Goal: Task Accomplishment & Management: Use online tool/utility

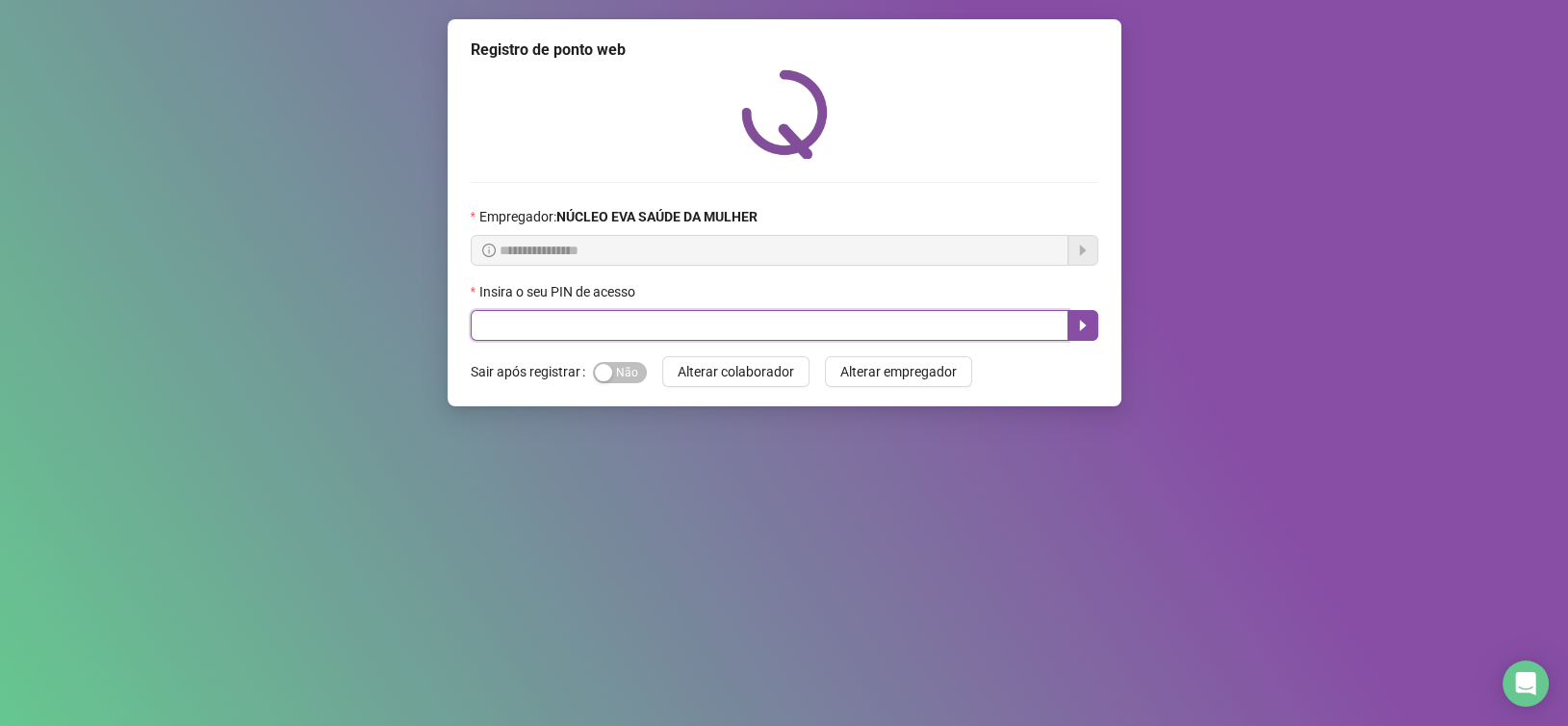
click at [572, 334] on input "text" at bounding box center [769, 325] width 598 height 31
type input "*****"
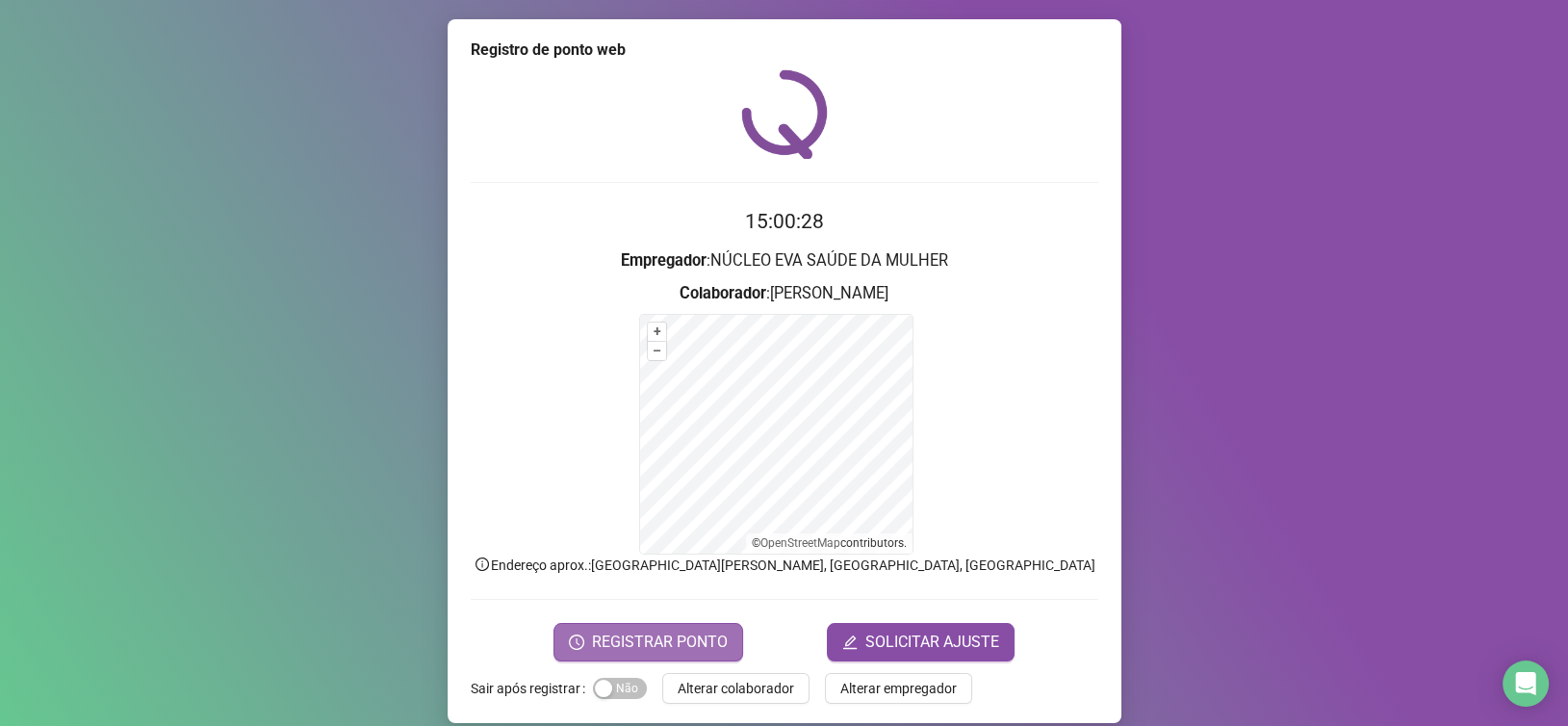
click at [616, 643] on span "REGISTRAR PONTO" at bounding box center [659, 642] width 136 height 23
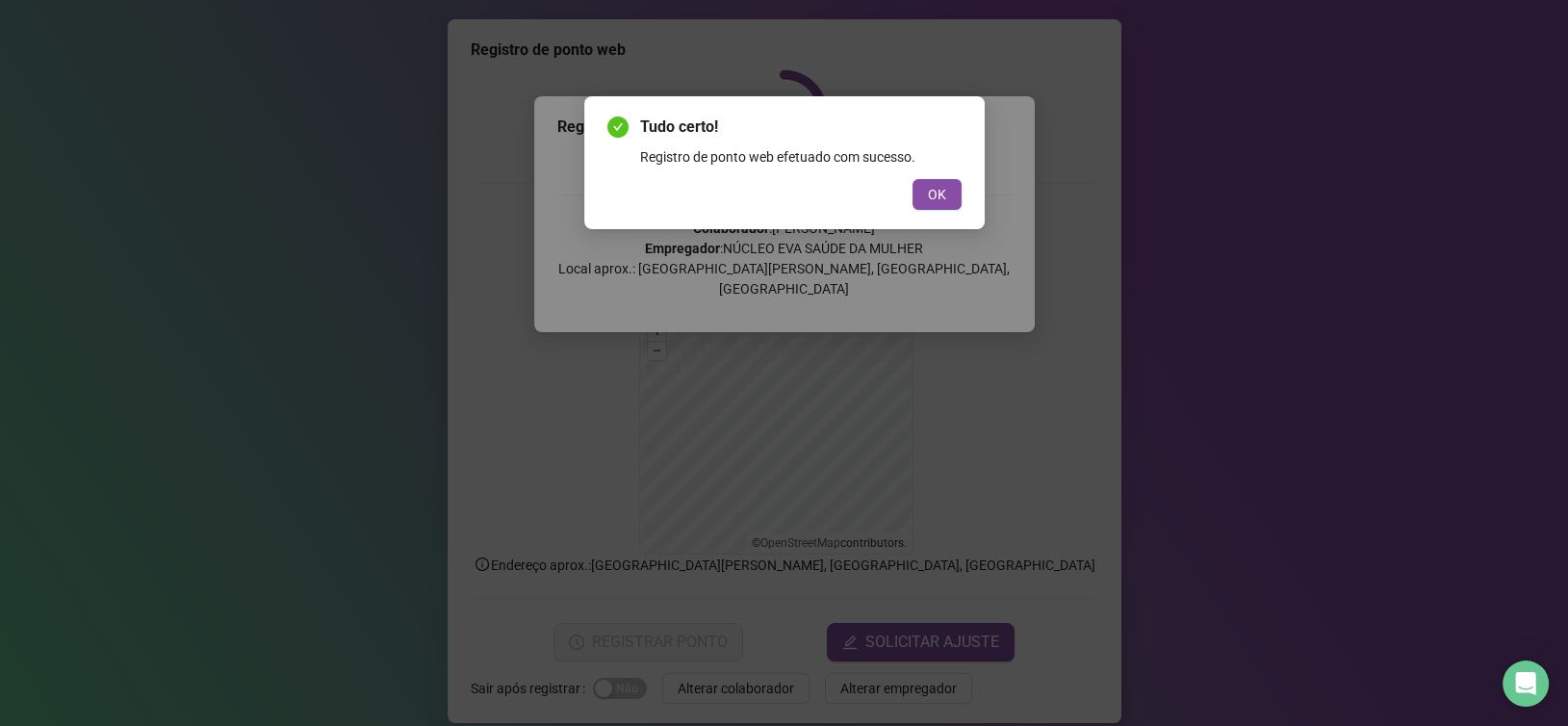
click at [935, 204] on span "OK" at bounding box center [936, 194] width 18 height 21
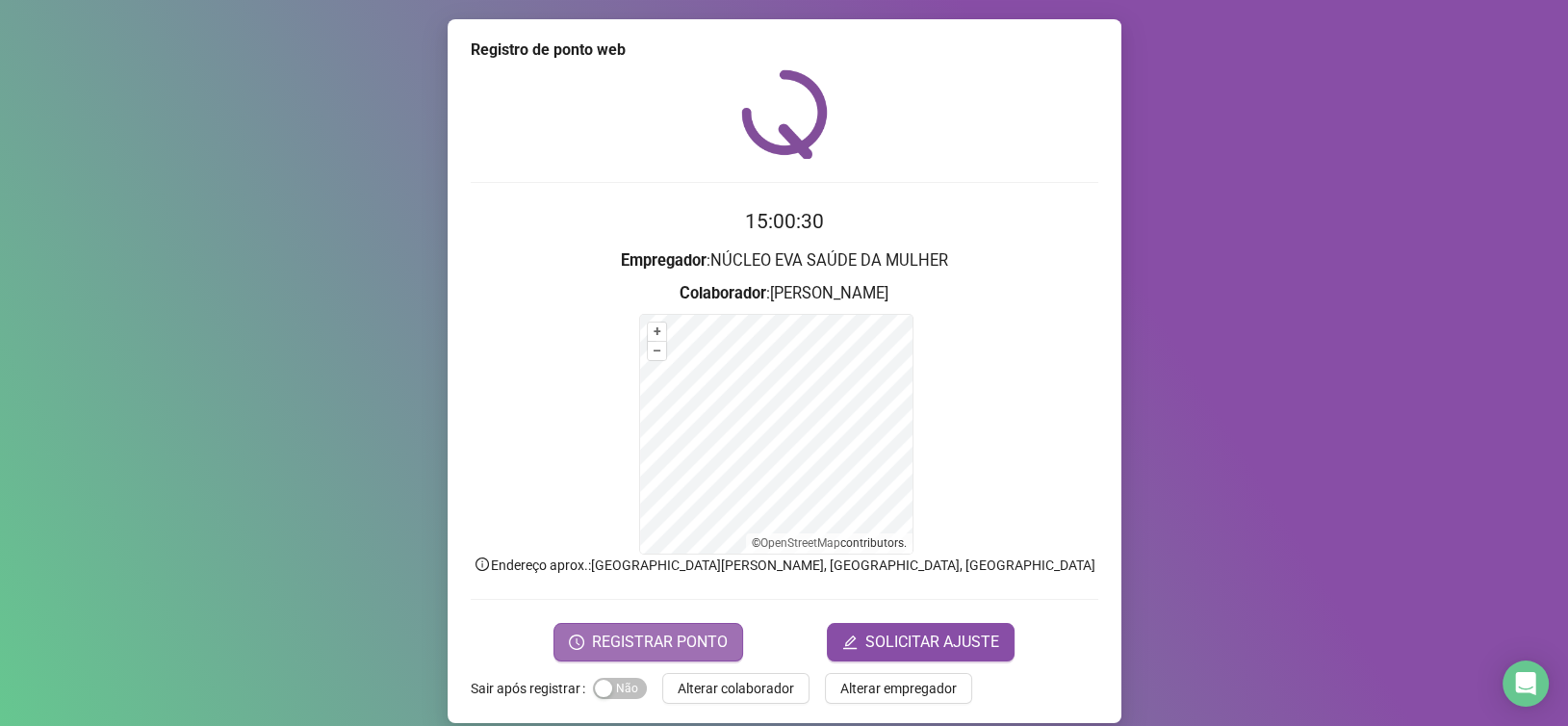
click at [696, 627] on button "REGISTRAR PONTO" at bounding box center [648, 642] width 190 height 39
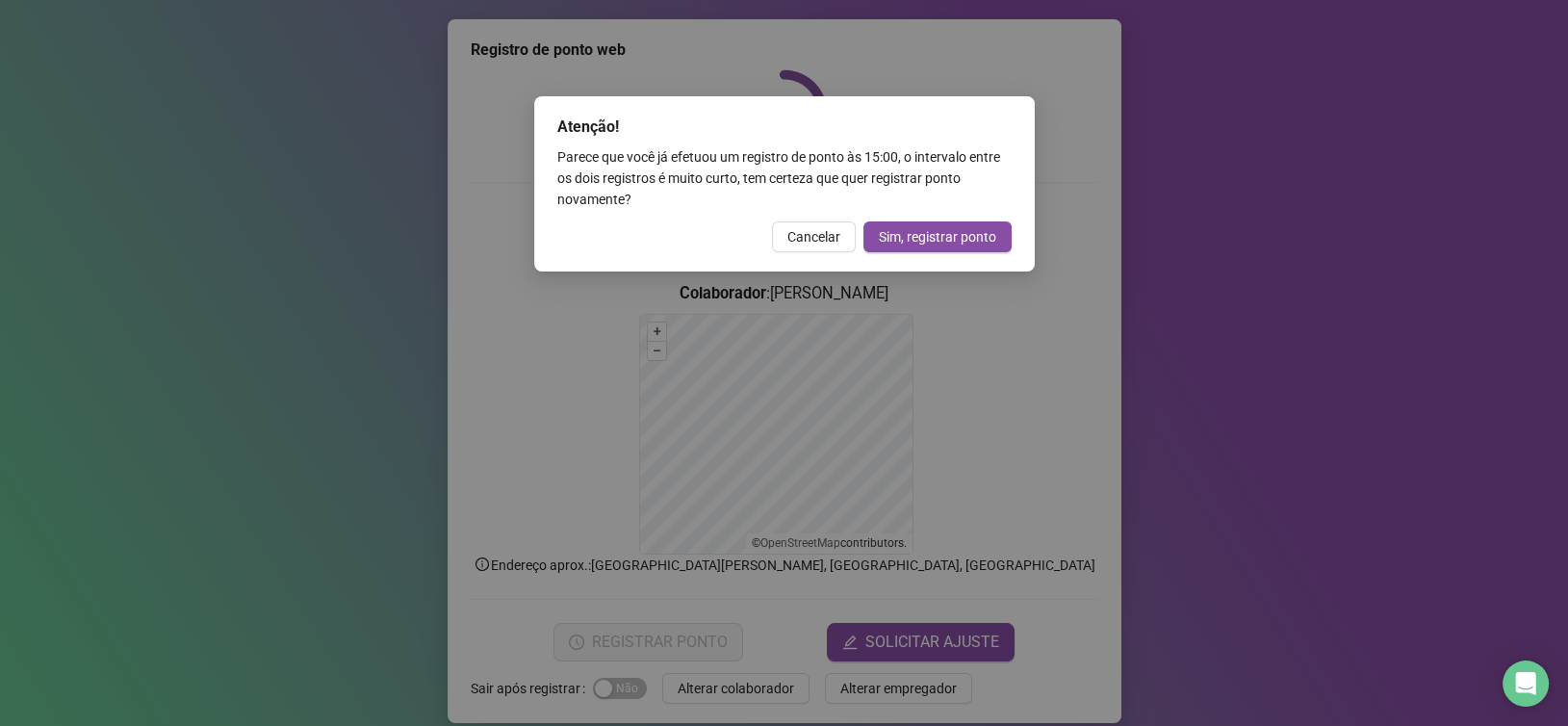
click at [805, 235] on span "Cancelar" at bounding box center [813, 236] width 52 height 21
